Goal: Transaction & Acquisition: Purchase product/service

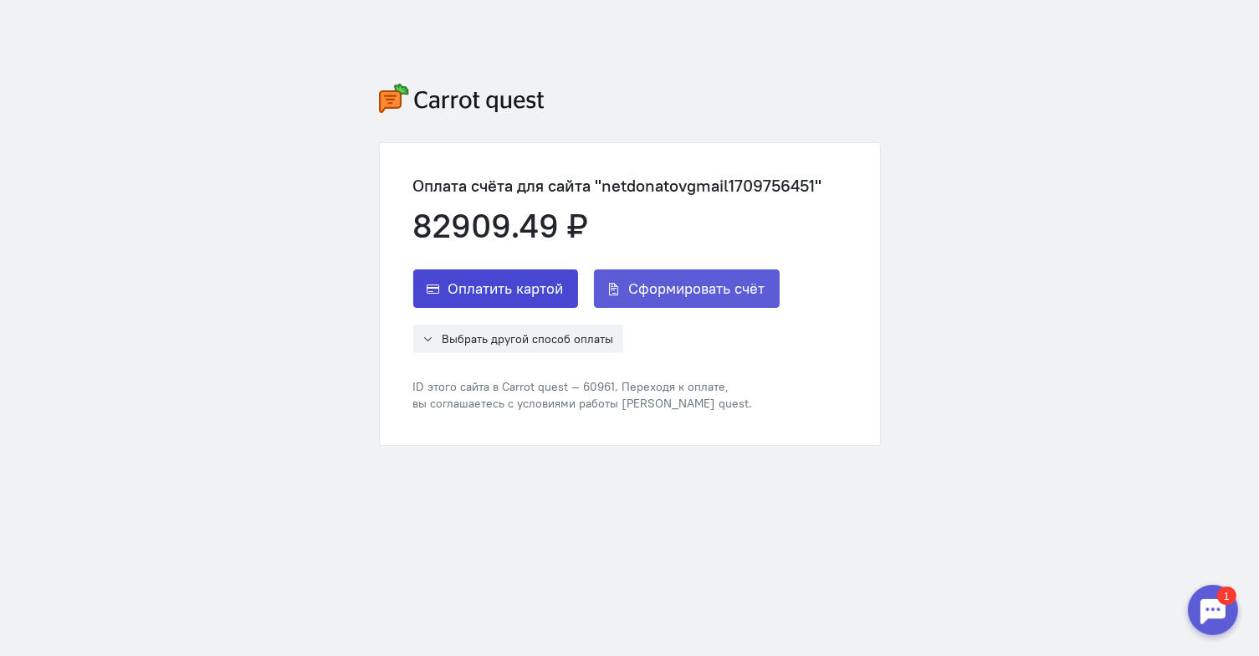
click at [509, 295] on span "Оплатить картой" at bounding box center [505, 289] width 115 height 20
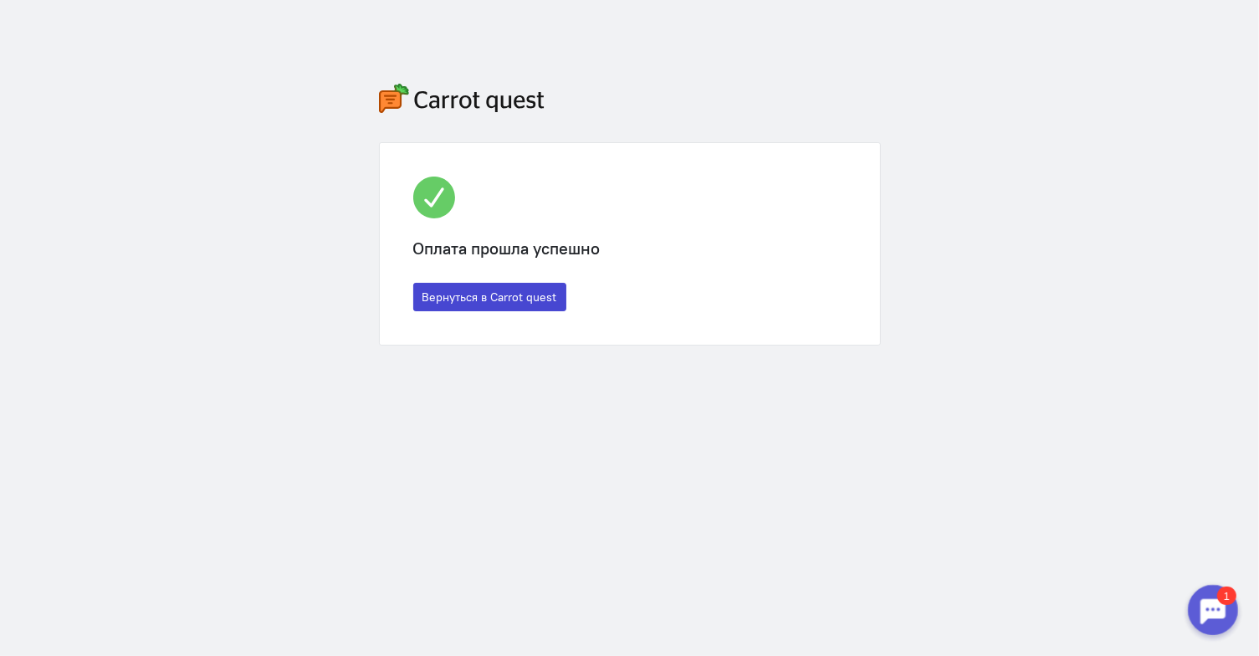
click at [512, 303] on button "Вернуться в Carrot quest" at bounding box center [489, 297] width 153 height 28
